Goal: Transaction & Acquisition: Purchase product/service

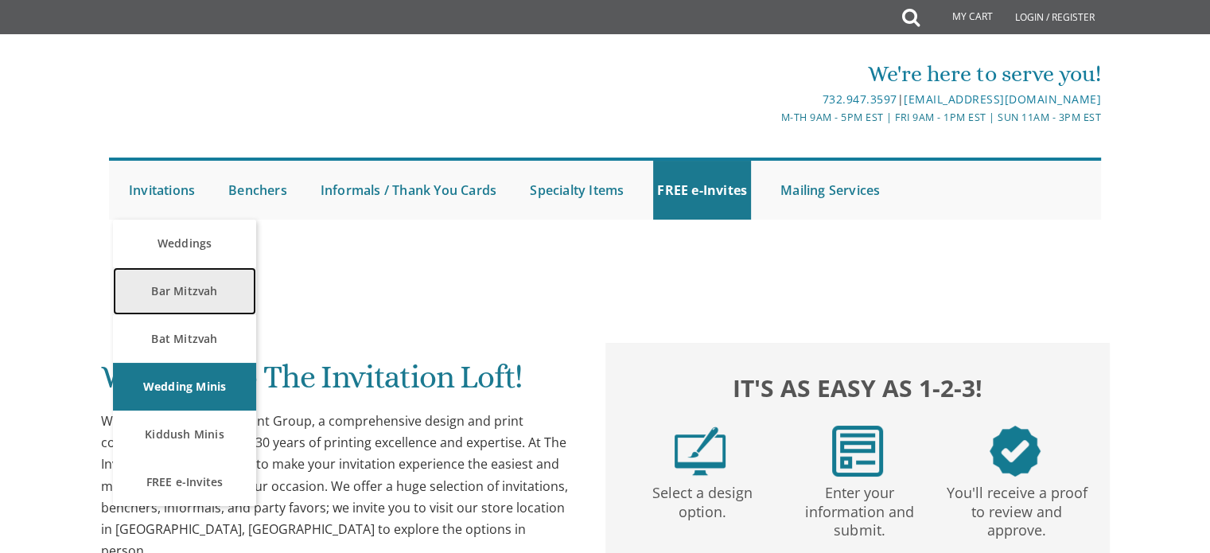
click at [192, 285] on link "Bar Mitzvah" at bounding box center [184, 291] width 143 height 48
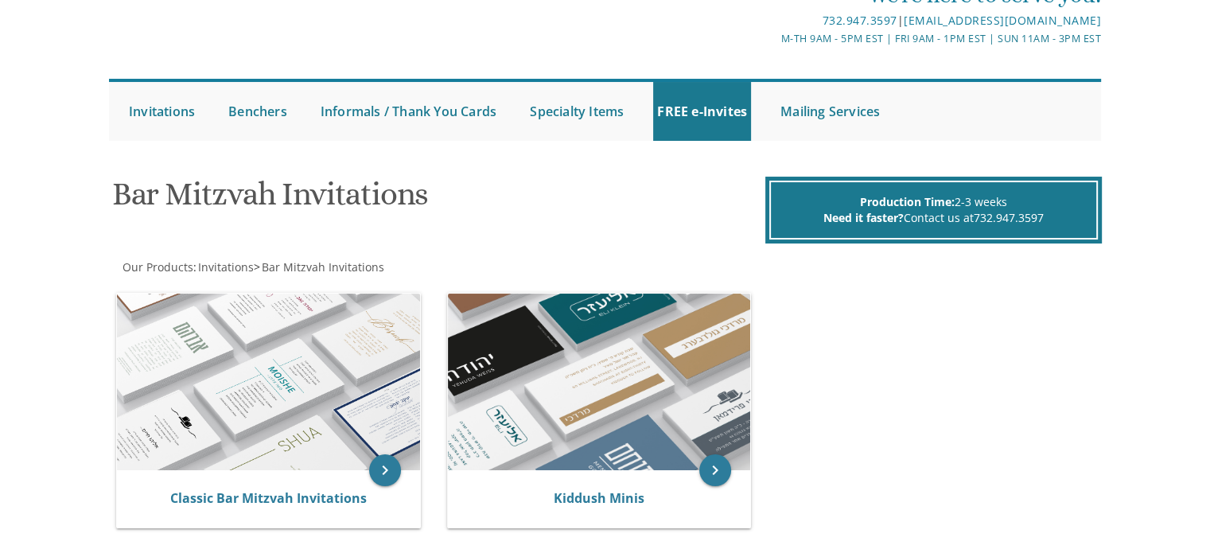
scroll to position [84, 0]
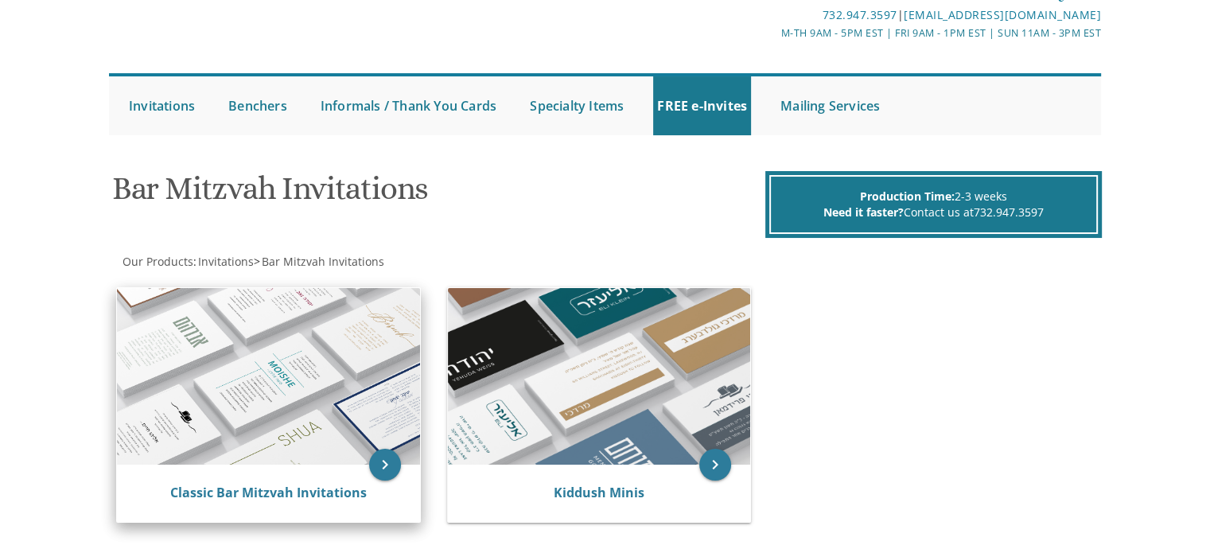
click at [327, 481] on div "Classic Bar Mitzvah Invitations" at bounding box center [268, 493] width 303 height 57
click at [387, 456] on icon "keyboard_arrow_right" at bounding box center [385, 465] width 32 height 32
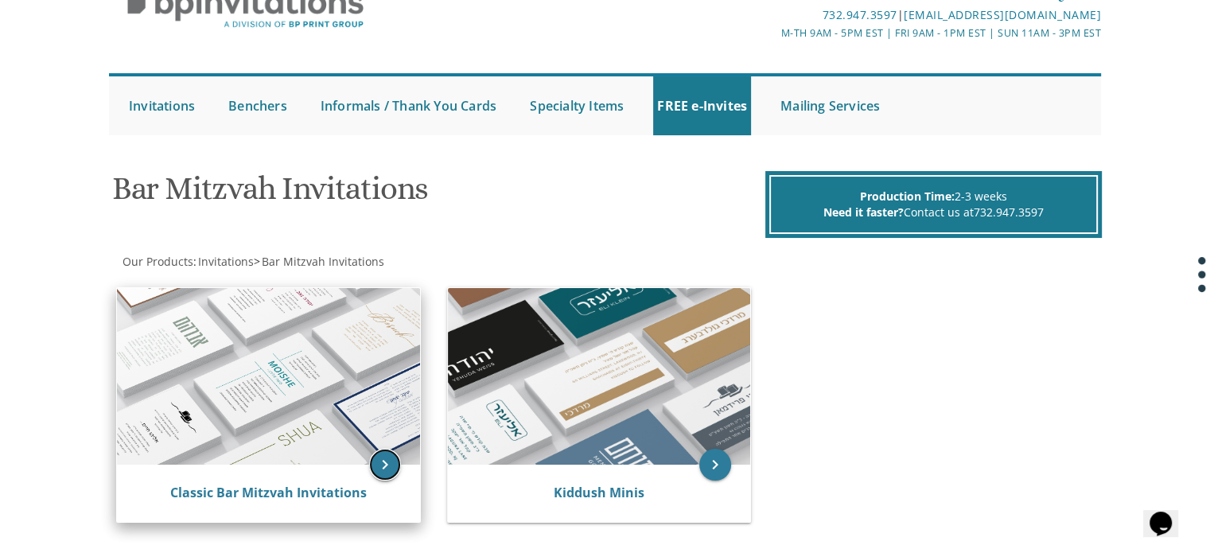
scroll to position [0, 0]
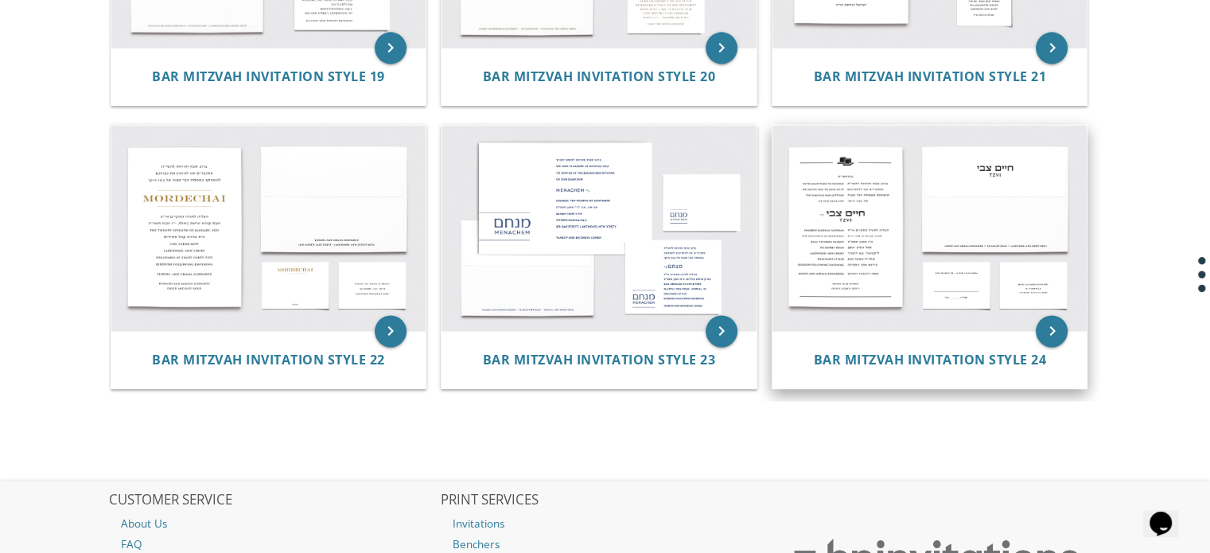
scroll to position [2380, 0]
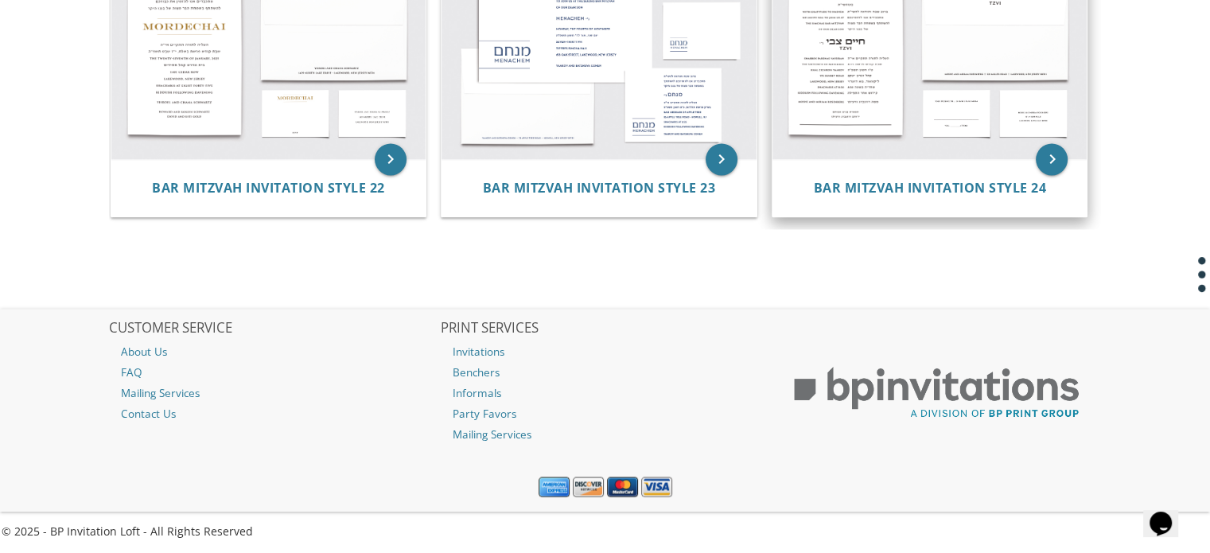
click at [843, 72] on img at bounding box center [929, 56] width 315 height 207
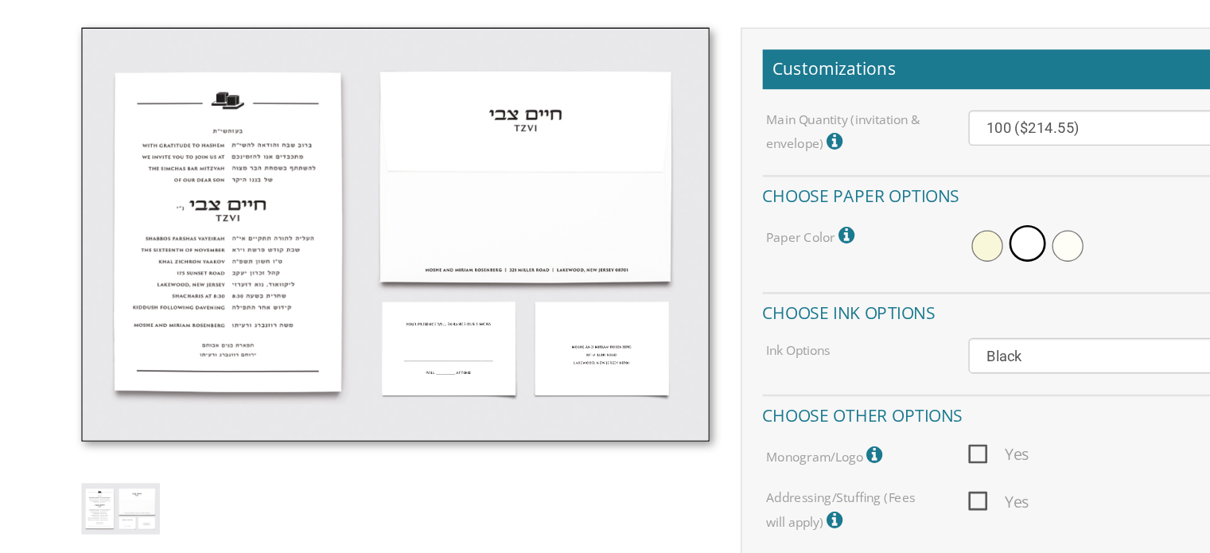
scroll to position [321, 0]
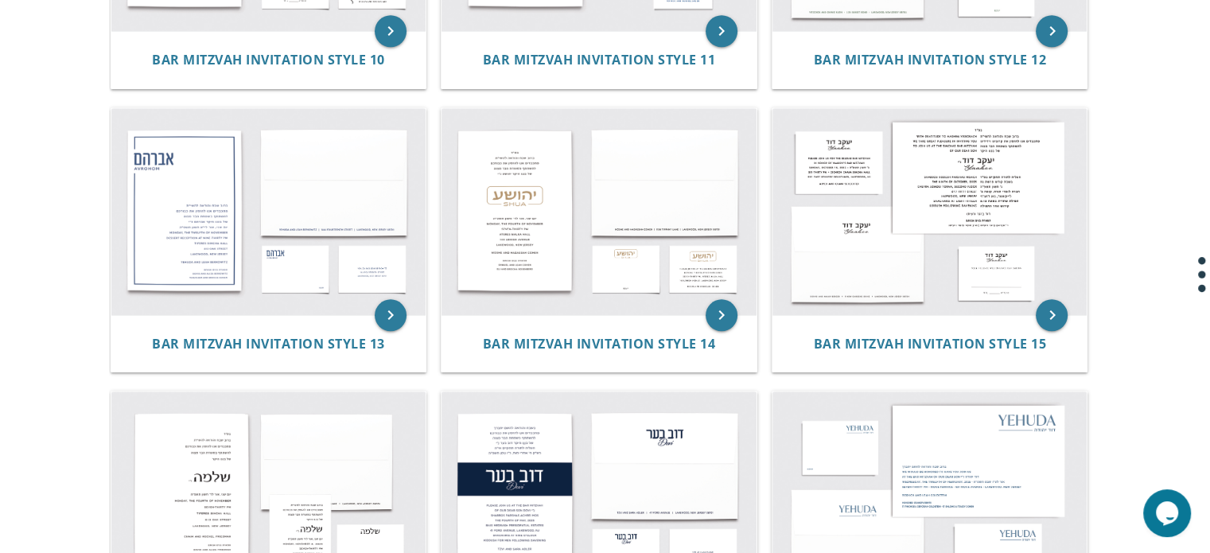
scroll to position [1374, 0]
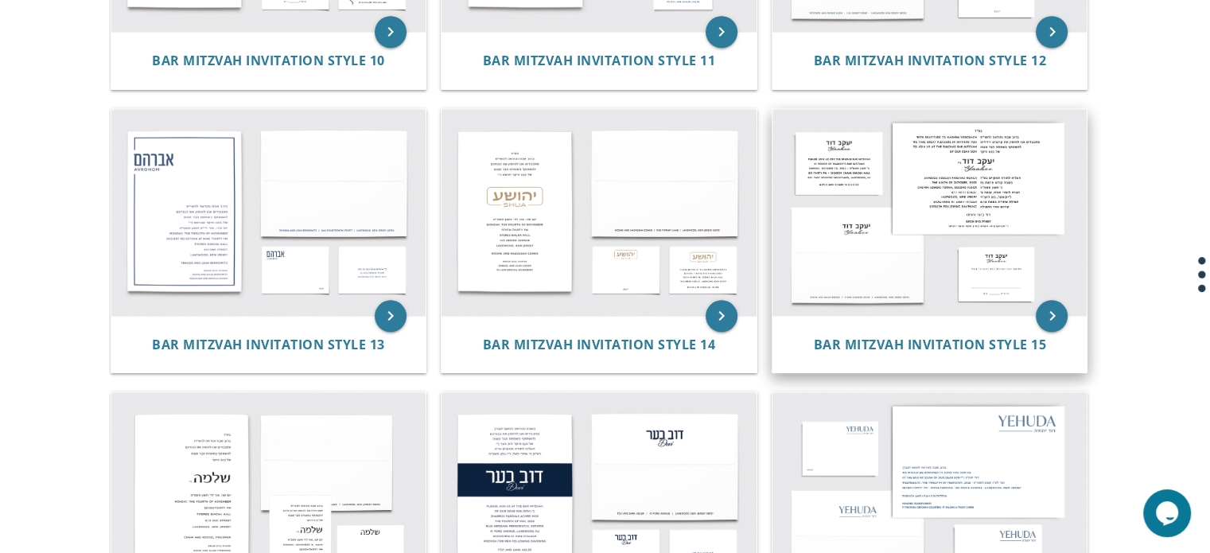
click at [955, 146] on img at bounding box center [929, 212] width 315 height 207
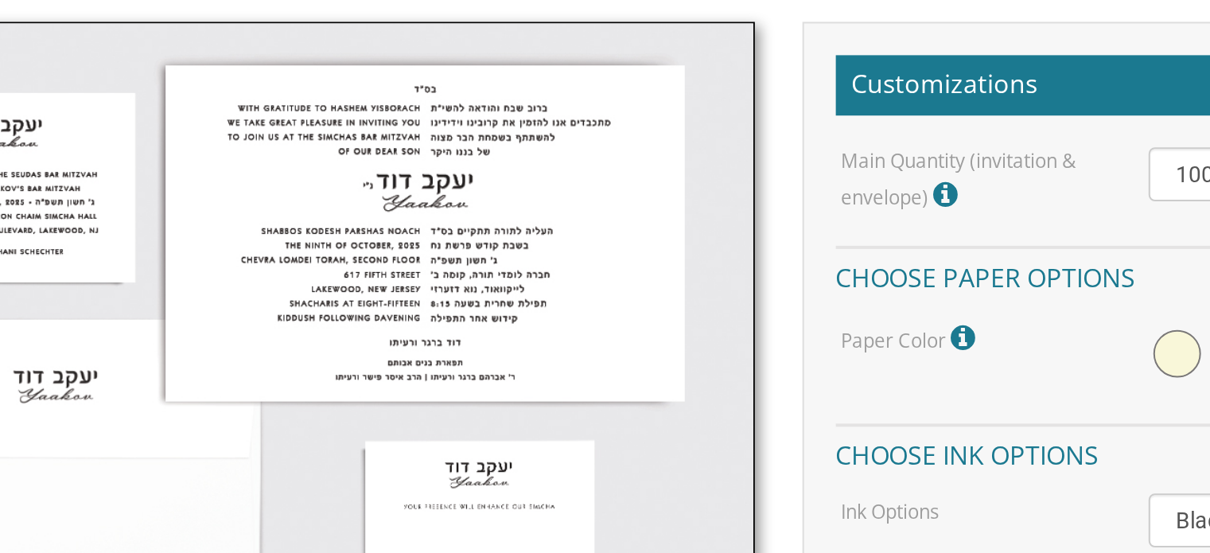
scroll to position [461, 0]
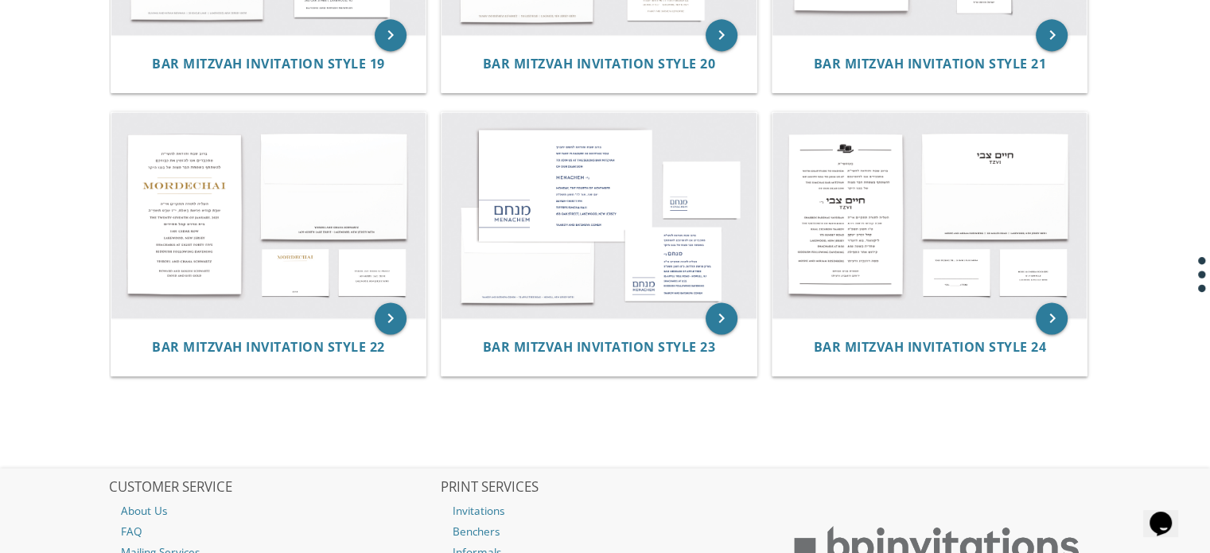
scroll to position [2227, 0]
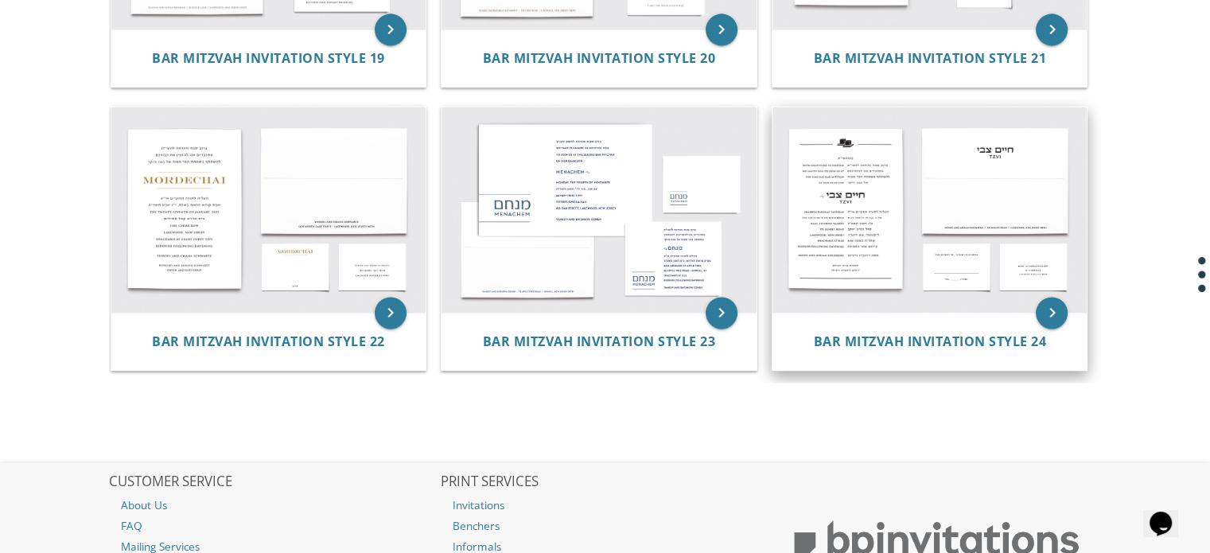
click at [885, 165] on img at bounding box center [929, 210] width 315 height 207
click at [878, 339] on span "Bar Mitzvah Invitation Style 24" at bounding box center [929, 342] width 233 height 18
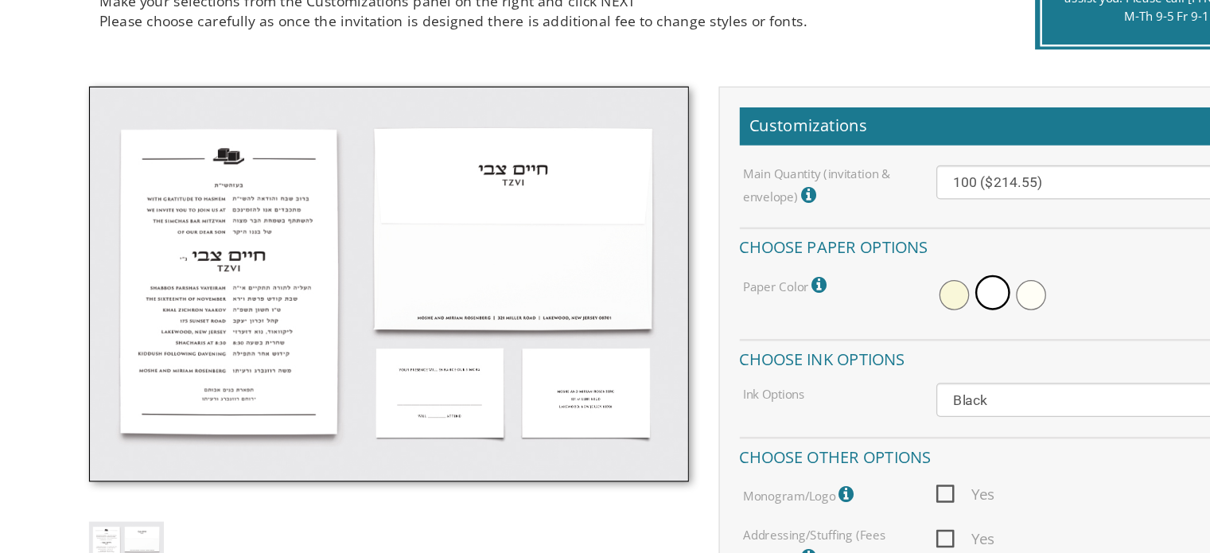
scroll to position [331, 0]
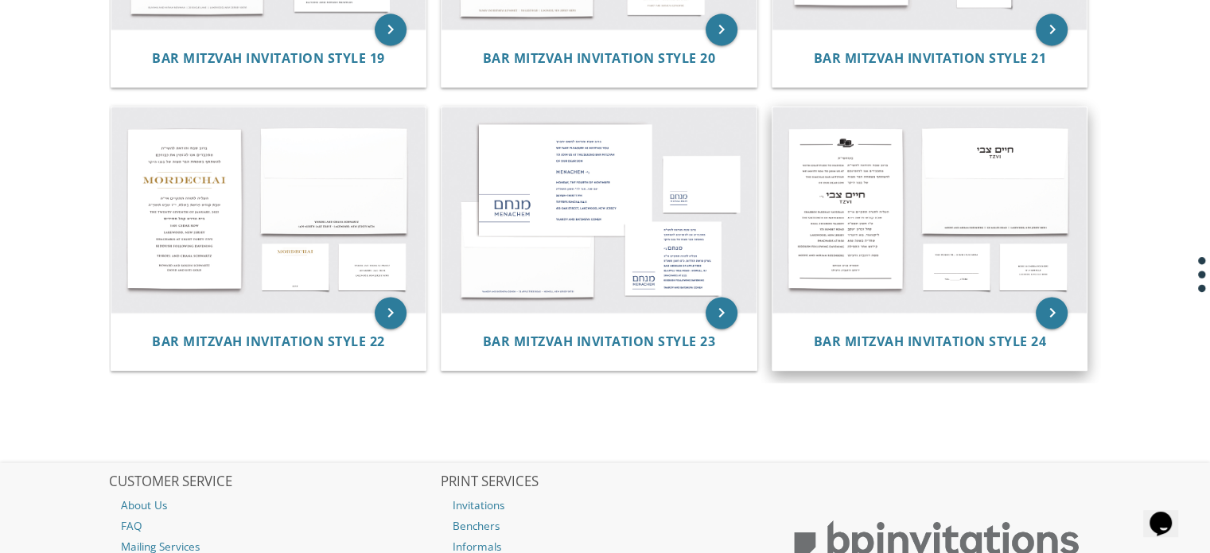
click at [853, 210] on img at bounding box center [929, 210] width 315 height 207
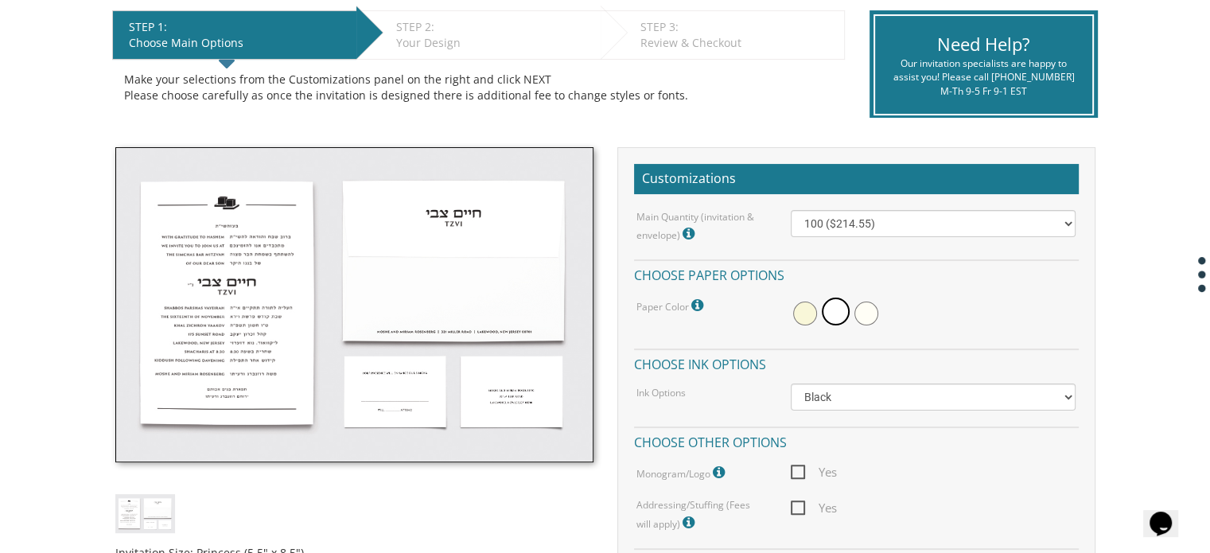
scroll to position [330, 0]
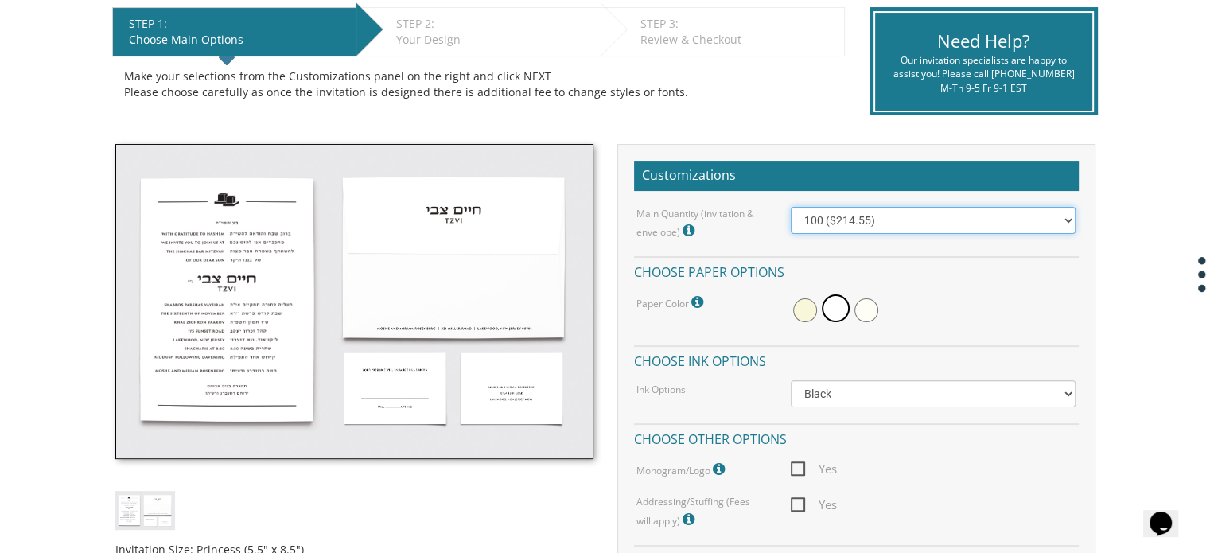
click at [961, 222] on select "100 ($214.55) 200 ($254.60) 300 ($294.25) 400 ($333.55) 500 ($373.90) 600 ($413…" at bounding box center [933, 220] width 285 height 27
click at [729, 305] on div "Paper Color Please note: antique white are not peal and seal and need glue to s…" at bounding box center [701, 302] width 154 height 21
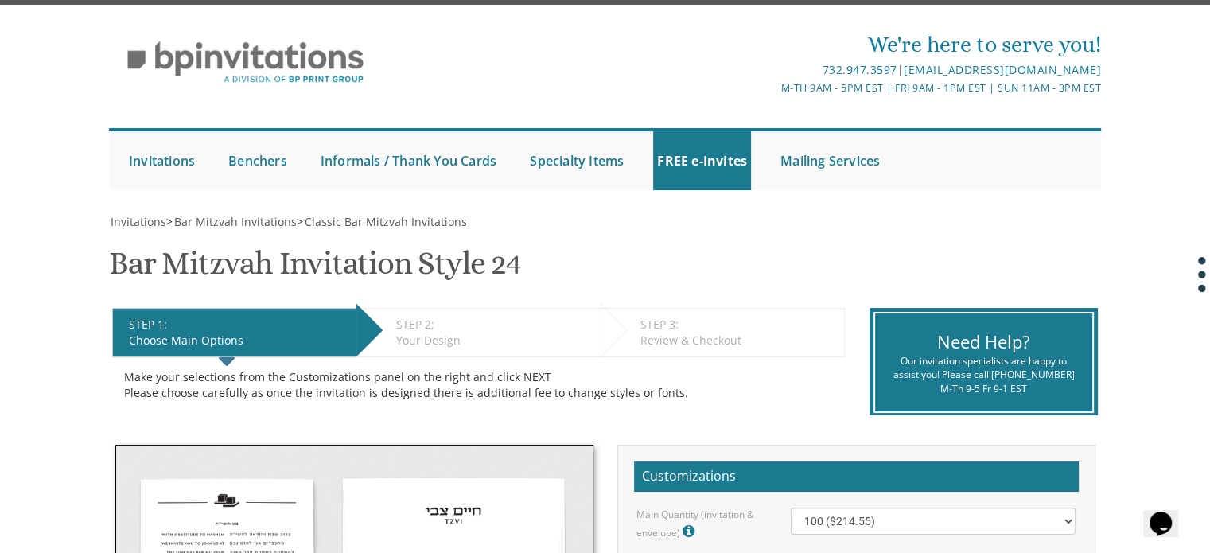
scroll to position [0, 0]
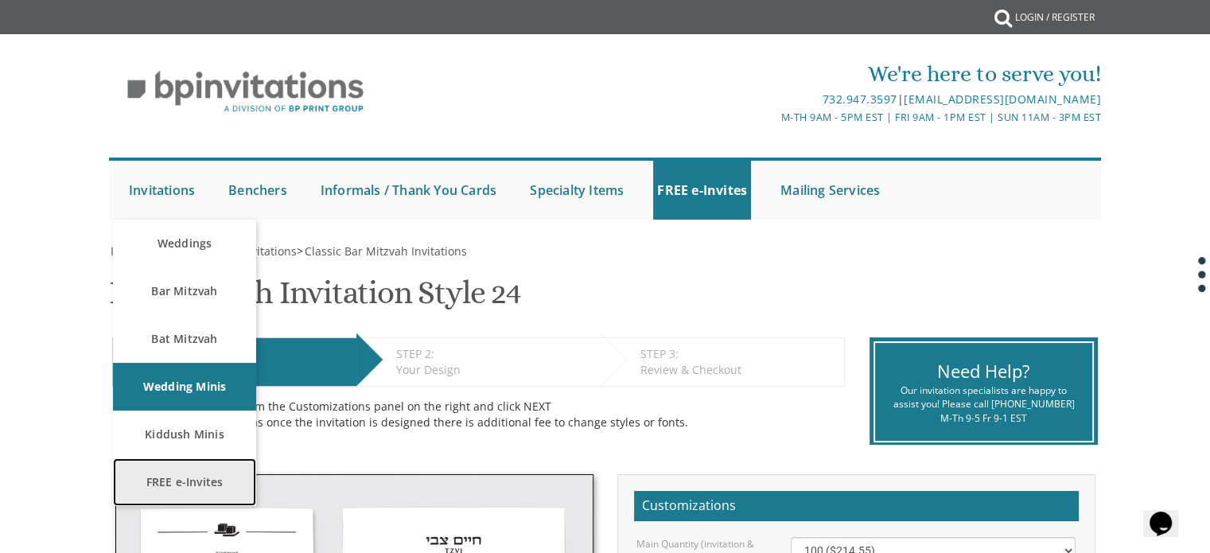
click at [193, 476] on link "FREE e-Invites" at bounding box center [184, 482] width 143 height 48
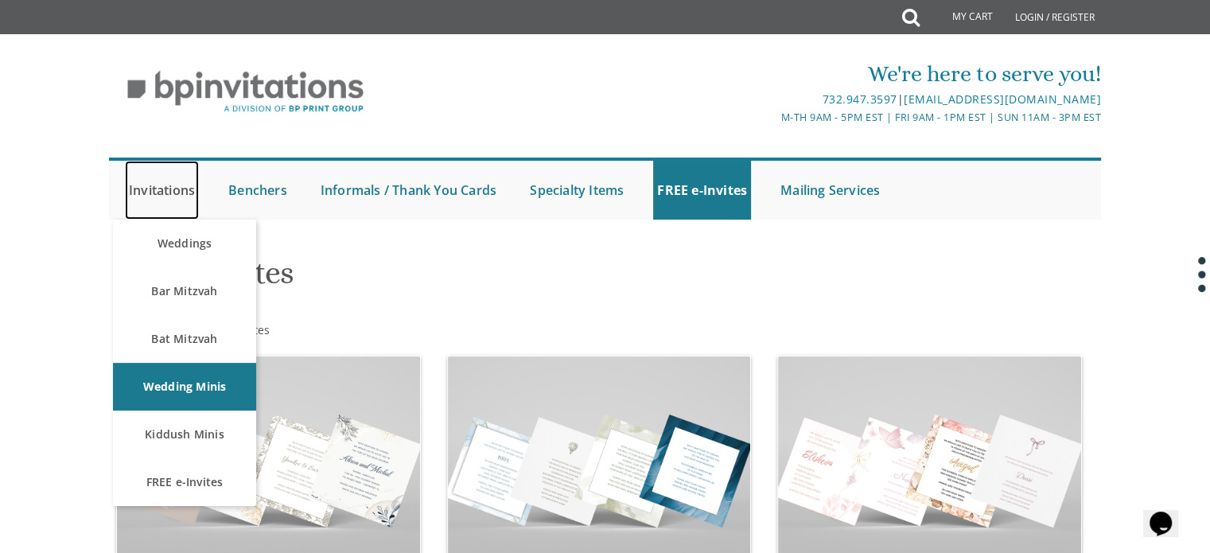
click at [156, 181] on link "Invitations" at bounding box center [162, 190] width 74 height 59
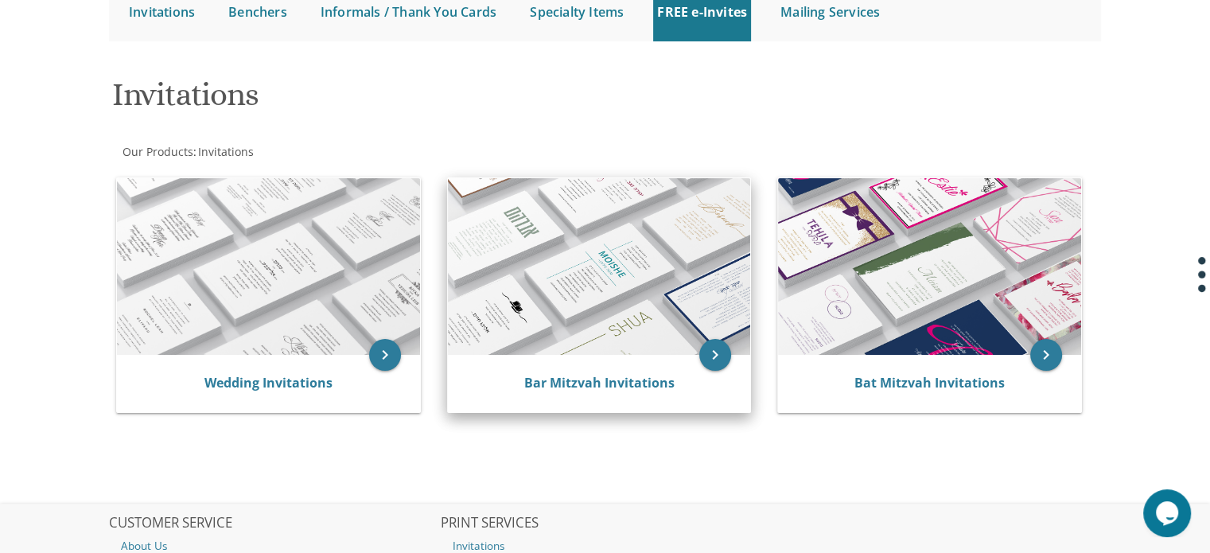
scroll to position [164, 0]
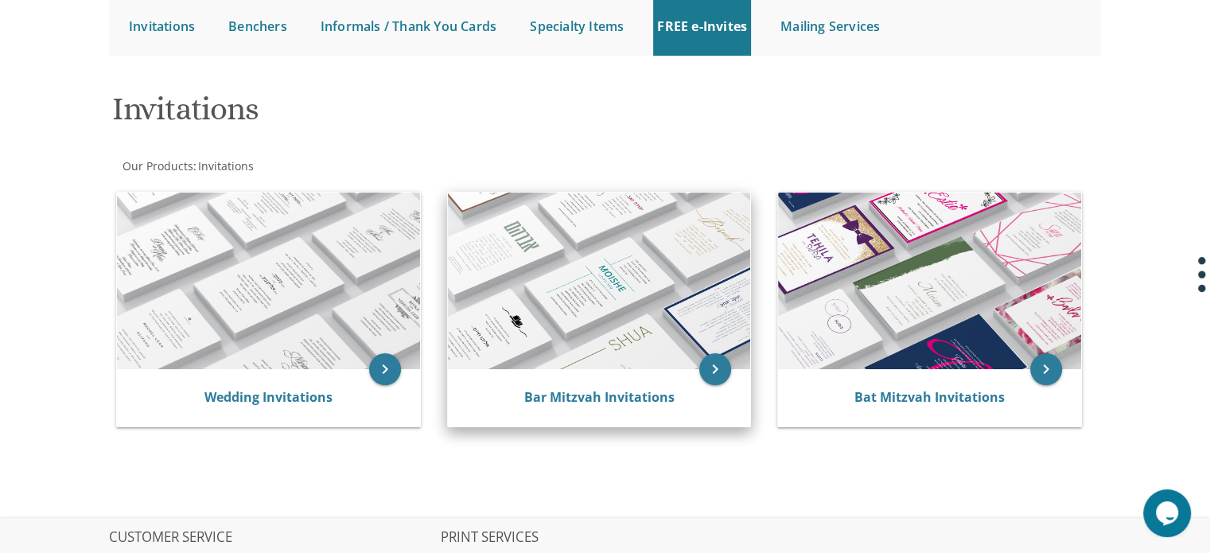
click at [579, 293] on img at bounding box center [599, 281] width 303 height 177
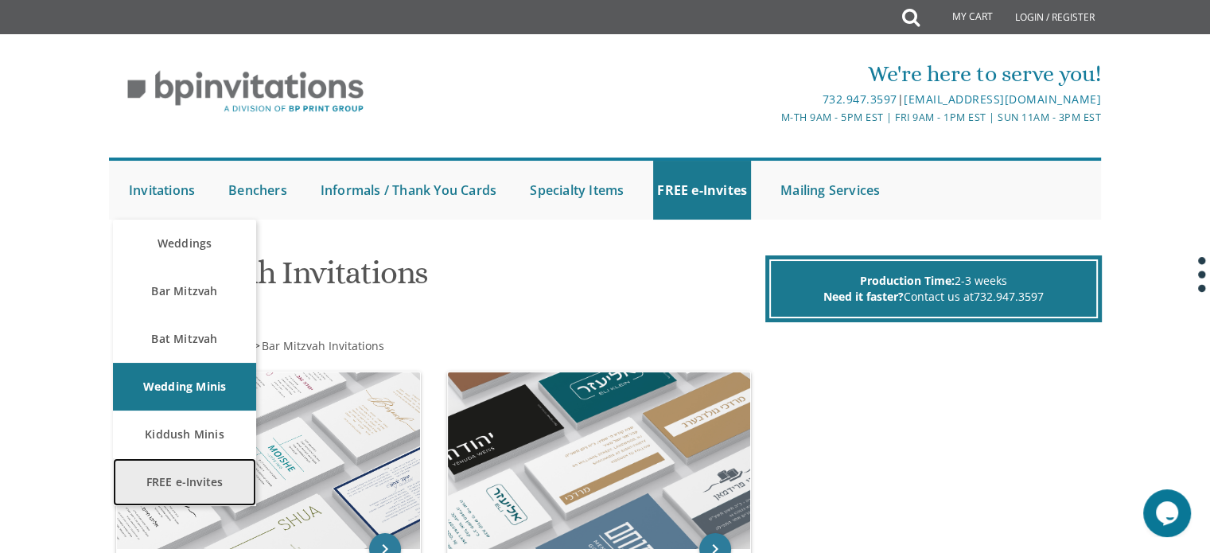
click at [192, 469] on link "FREE e-Invites" at bounding box center [184, 482] width 143 height 48
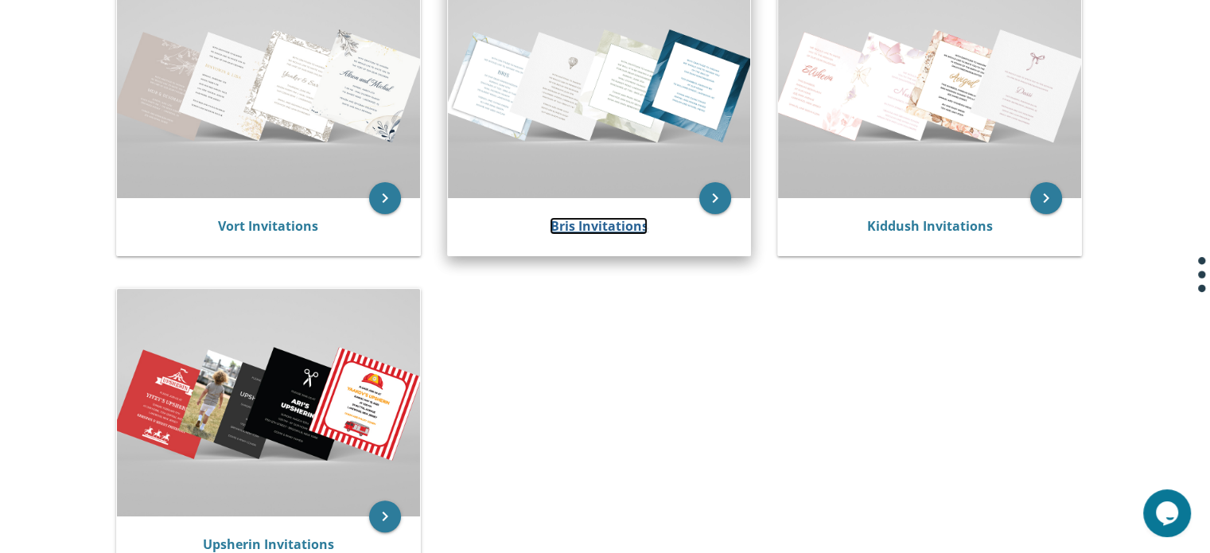
click at [571, 219] on link "Bris Invitations" at bounding box center [599, 226] width 98 height 18
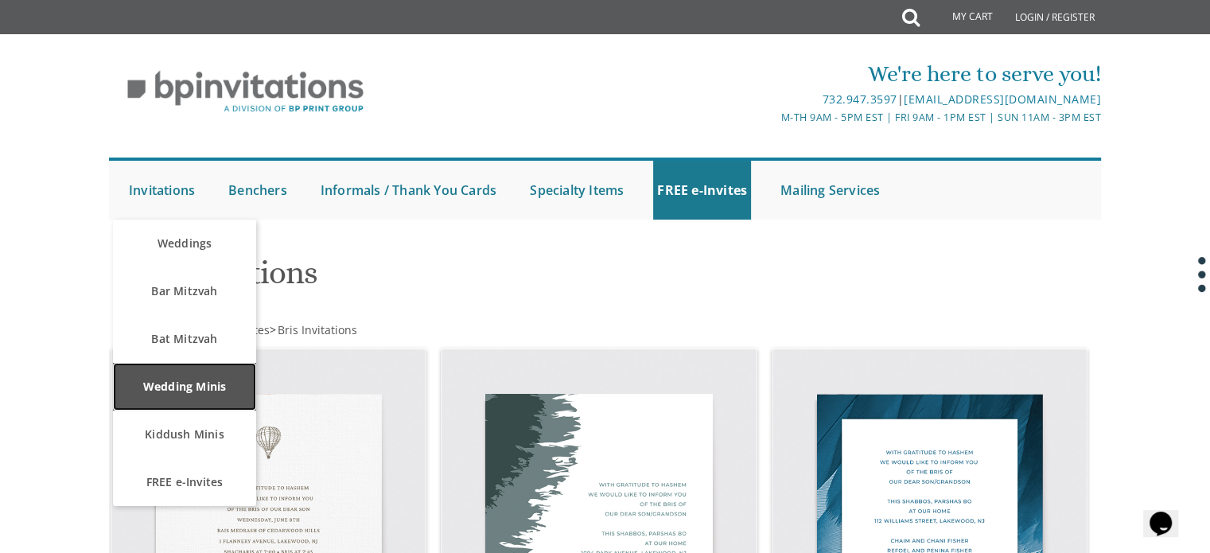
click at [220, 369] on link "Wedding Minis" at bounding box center [184, 387] width 143 height 48
click at [198, 395] on link "Wedding Minis" at bounding box center [184, 387] width 143 height 48
click at [207, 383] on link "Wedding Minis" at bounding box center [184, 387] width 143 height 48
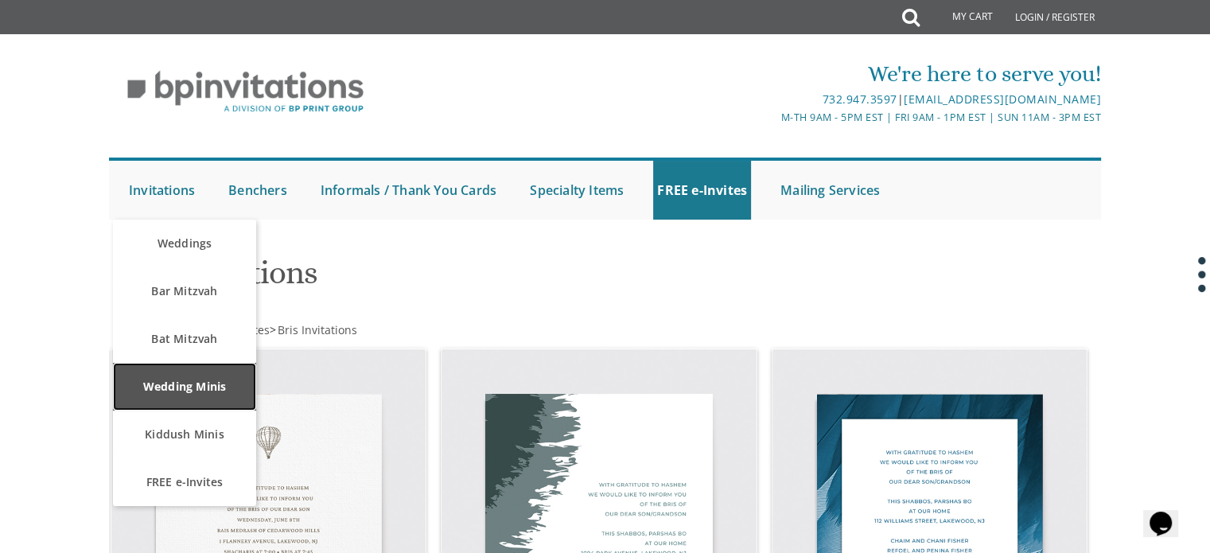
click at [207, 383] on link "Wedding Minis" at bounding box center [184, 387] width 143 height 48
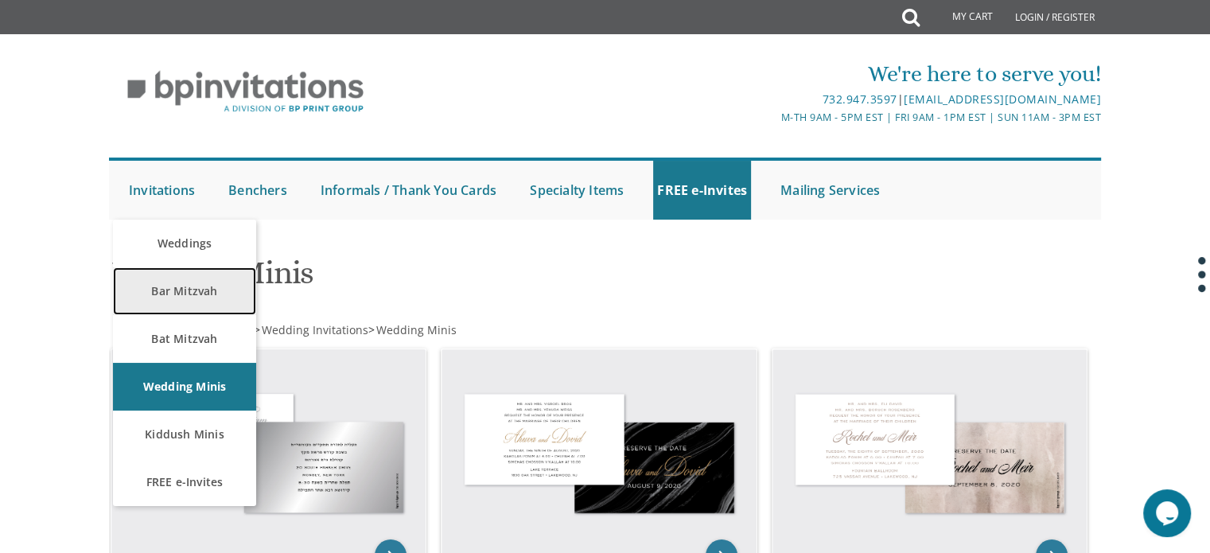
click at [193, 302] on link "Bar Mitzvah" at bounding box center [184, 291] width 143 height 48
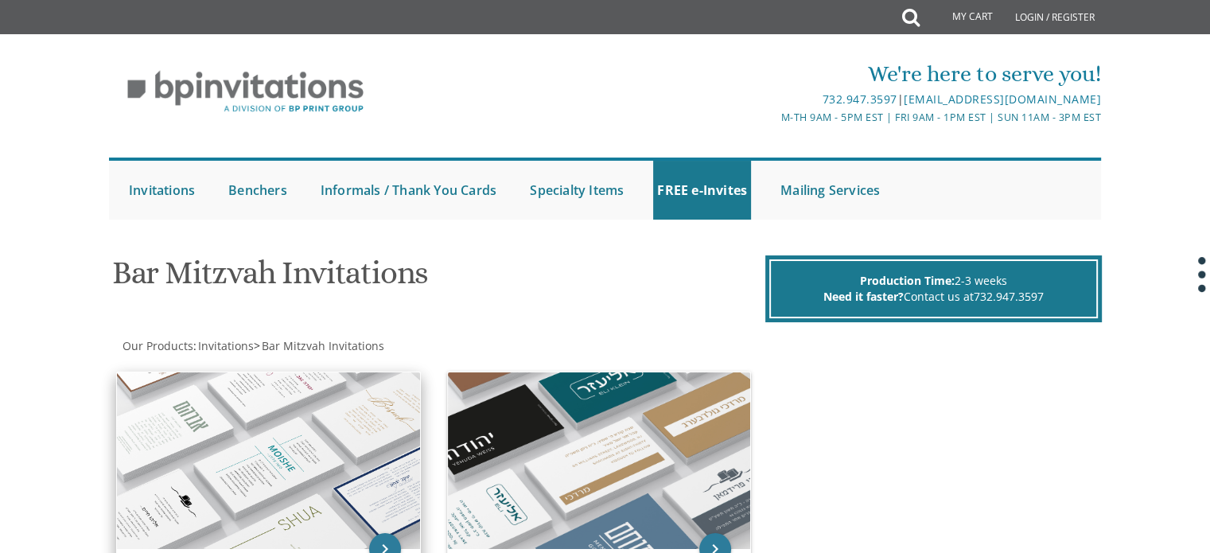
click at [326, 478] on img at bounding box center [268, 460] width 303 height 177
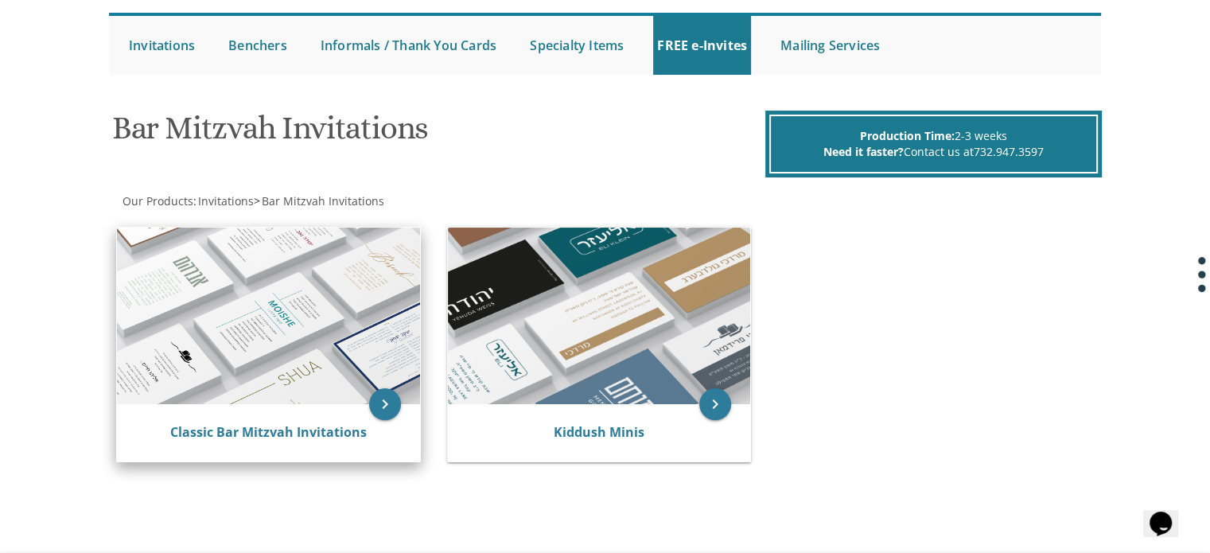
scroll to position [148, 0]
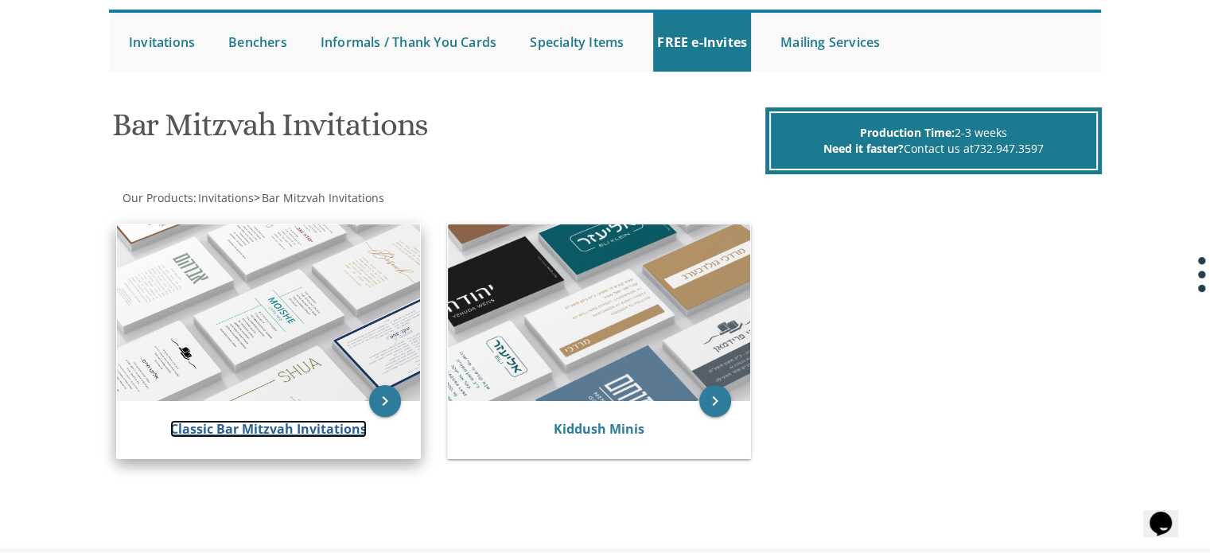
click at [327, 429] on link "Classic Bar Mitzvah Invitations" at bounding box center [268, 429] width 196 height 18
click at [344, 349] on img at bounding box center [268, 312] width 303 height 177
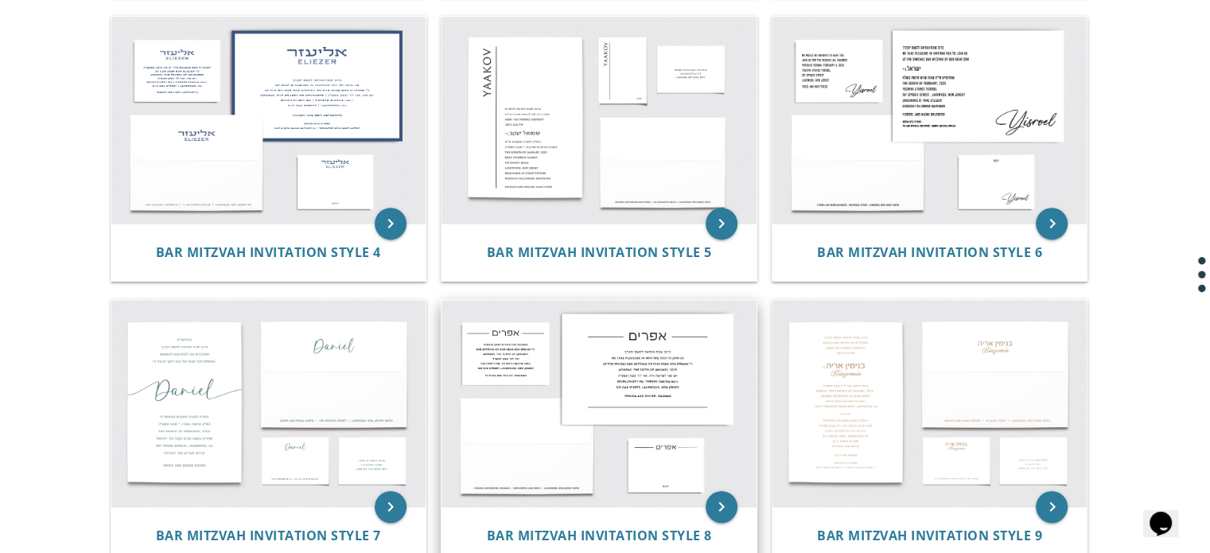
scroll to position [617, 0]
